Goal: Information Seeking & Learning: Learn about a topic

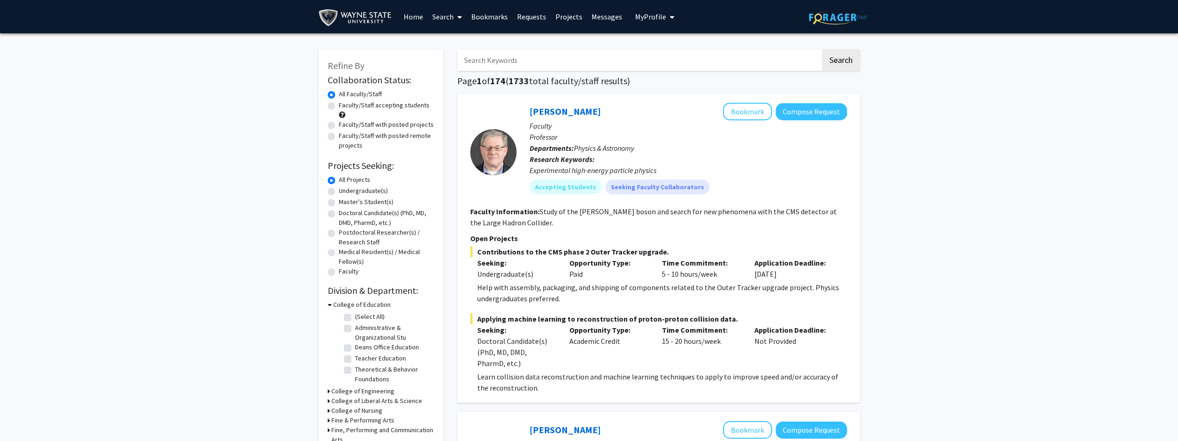
click at [339, 214] on label "Doctoral Candidate(s) (PhD, MD, DMD, PharmD, etc.)" at bounding box center [386, 217] width 95 height 19
click at [339, 214] on input "Doctoral Candidate(s) (PhD, MD, DMD, PharmD, etc.)" at bounding box center [342, 211] width 6 height 6
radio input "true"
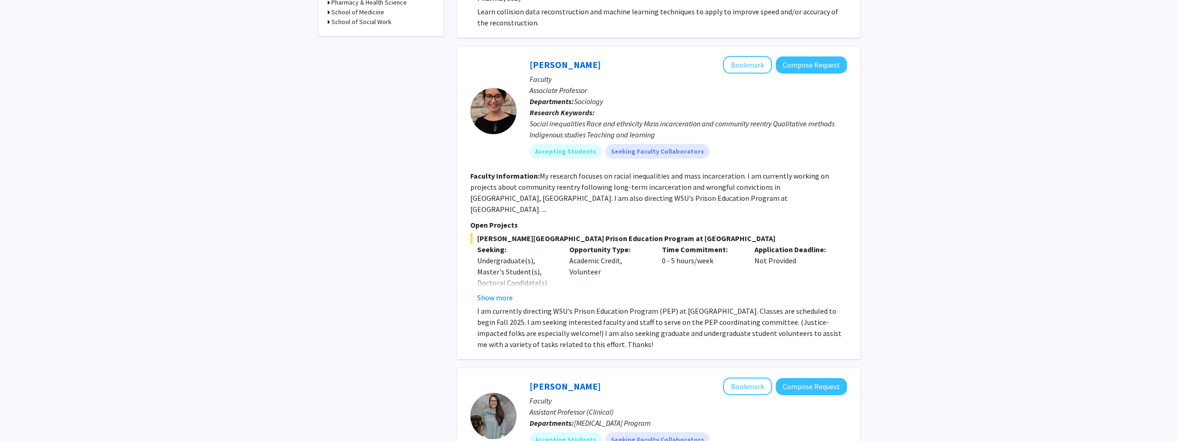
scroll to position [365, 0]
click at [502, 293] on button "Show more" at bounding box center [495, 298] width 36 height 11
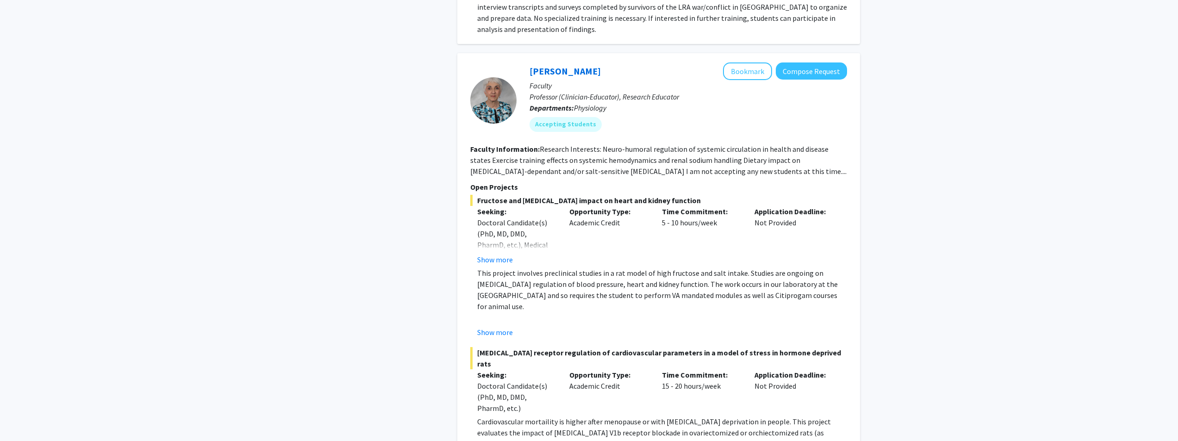
scroll to position [2765, 0]
click at [485, 254] on button "Show more" at bounding box center [495, 259] width 36 height 11
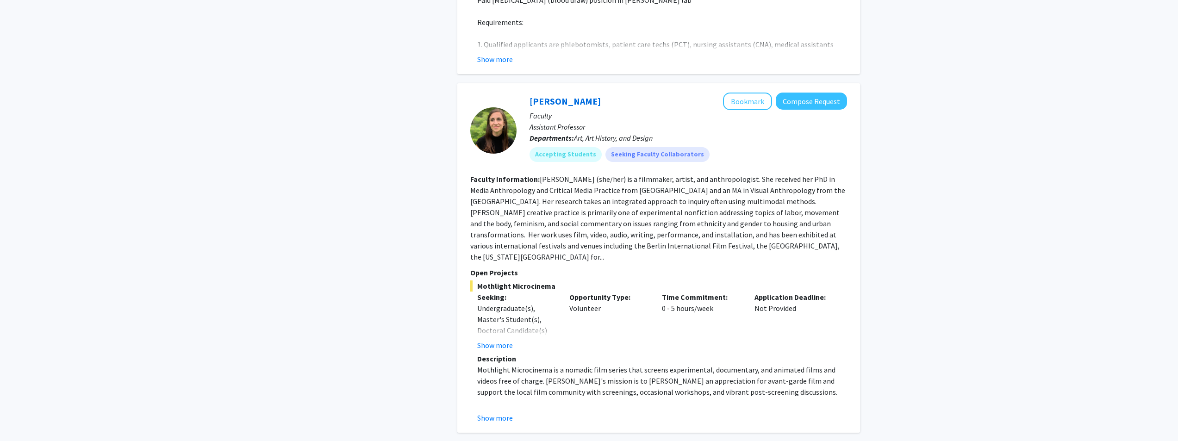
scroll to position [4069, 0]
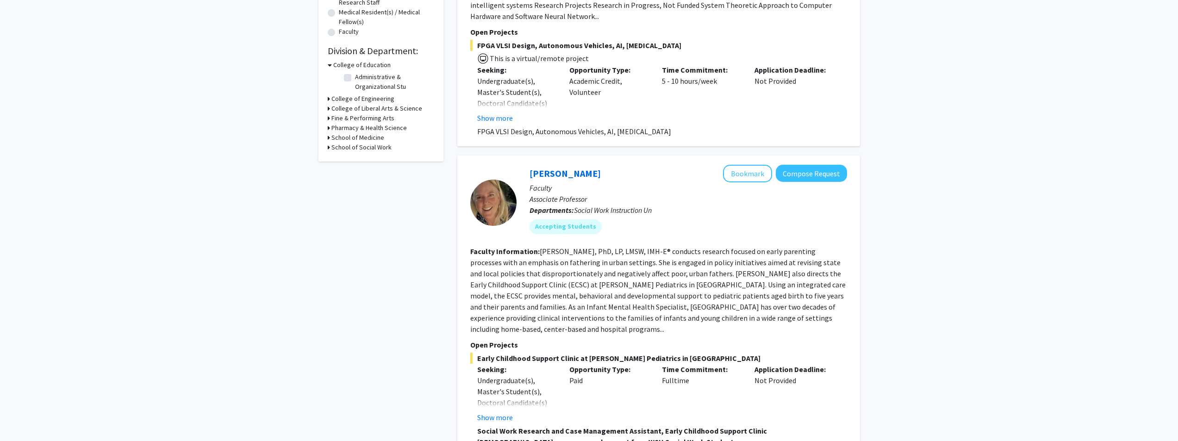
scroll to position [394, 0]
